Goal: Transaction & Acquisition: Purchase product/service

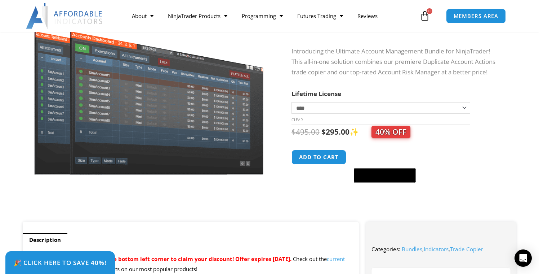
scroll to position [63, 0]
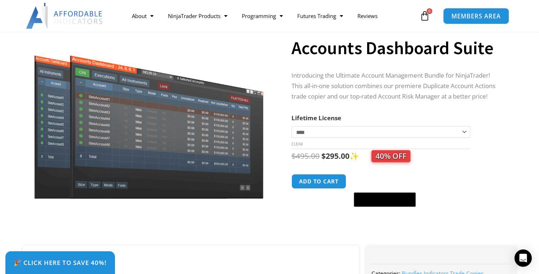
click at [488, 22] on link "MEMBERS AREA" at bounding box center [476, 16] width 66 height 16
click at [416, 13] on nav "About Contact Us Premium Support Team Partners NinjaTrader NinjaTrader FAQ Ninj…" at bounding box center [271, 16] width 293 height 17
click at [422, 13] on icon at bounding box center [425, 16] width 10 height 10
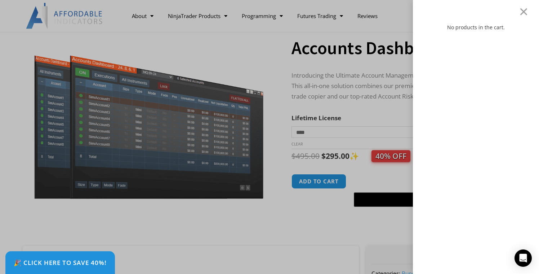
click at [524, 17] on div "No products in the cart." at bounding box center [476, 137] width 126 height 274
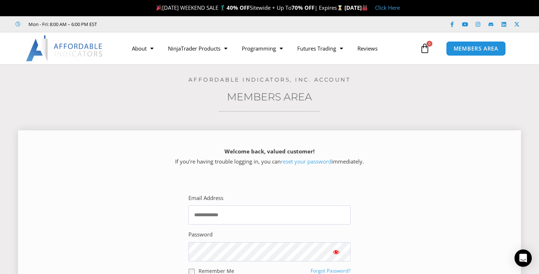
scroll to position [10, 0]
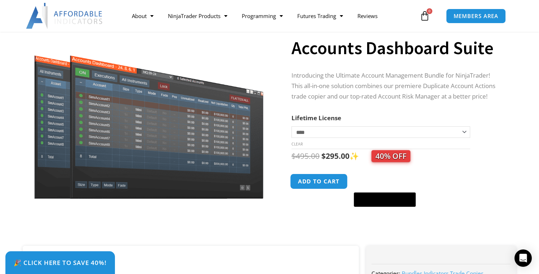
click at [323, 188] on button "Add to cart" at bounding box center [319, 181] width 58 height 16
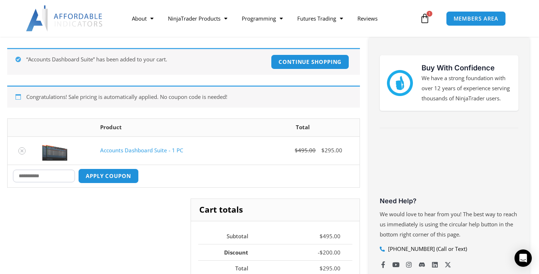
scroll to position [135, 0]
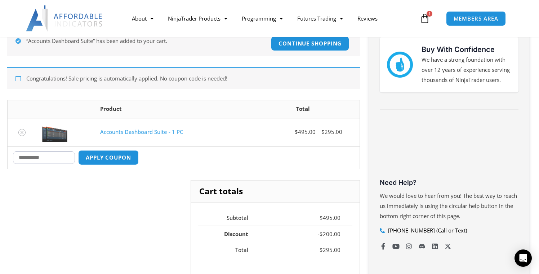
click at [53, 151] on input "Coupon:" at bounding box center [44, 157] width 62 height 13
paste input "********"
type input "********"
click at [117, 160] on button "Apply coupon" at bounding box center [108, 158] width 63 height 16
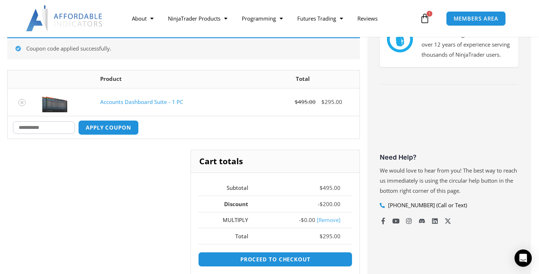
scroll to position [161, 0]
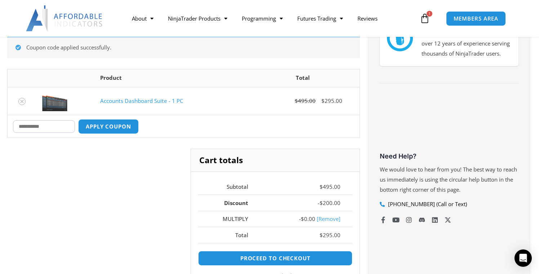
click at [325, 221] on link "[Remove]" at bounding box center [329, 218] width 24 height 7
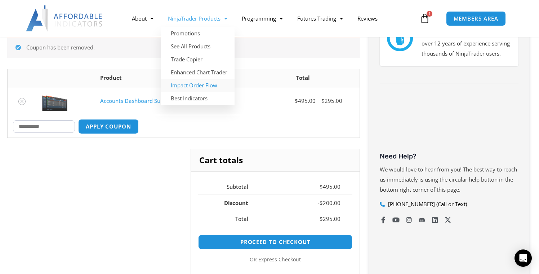
click at [195, 86] on link "Impact Order Flow" at bounding box center [198, 85] width 74 height 13
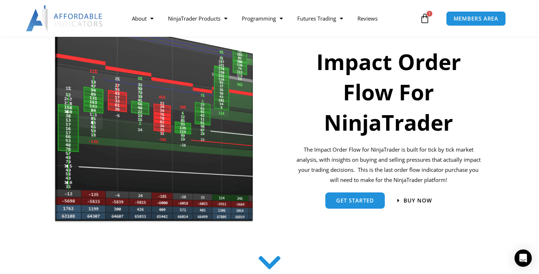
scroll to position [100, 0]
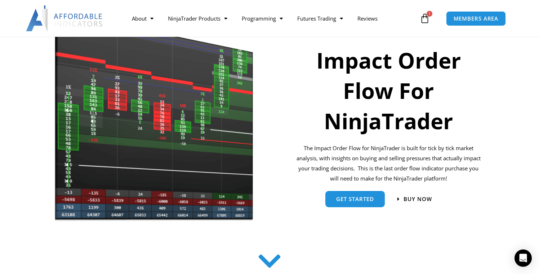
click at [407, 161] on p "The Impact Order Flow for NinjaTrader is built for tick by tick market analysis…" at bounding box center [388, 163] width 187 height 40
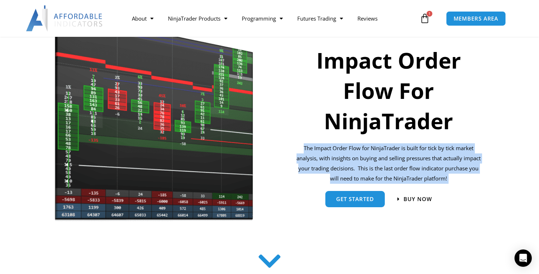
click at [407, 161] on p "The Impact Order Flow for NinjaTrader is built for tick by tick market analysis…" at bounding box center [388, 163] width 187 height 40
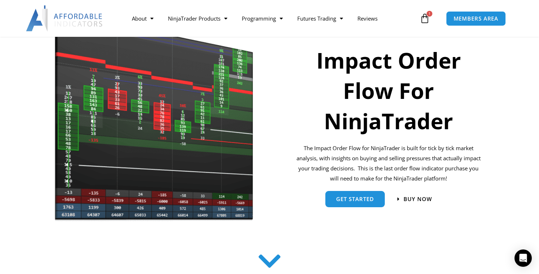
click at [419, 169] on p "The Impact Order Flow for NinjaTrader is built for tick by tick market analysis…" at bounding box center [388, 163] width 187 height 40
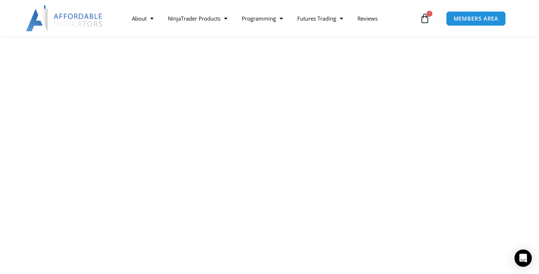
scroll to position [1292, 0]
